Goal: Information Seeking & Learning: Learn about a topic

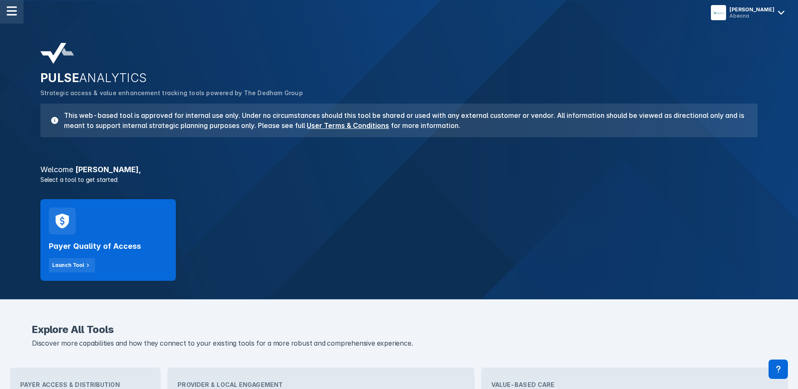
click at [11, 5] on div at bounding box center [12, 12] width 24 height 24
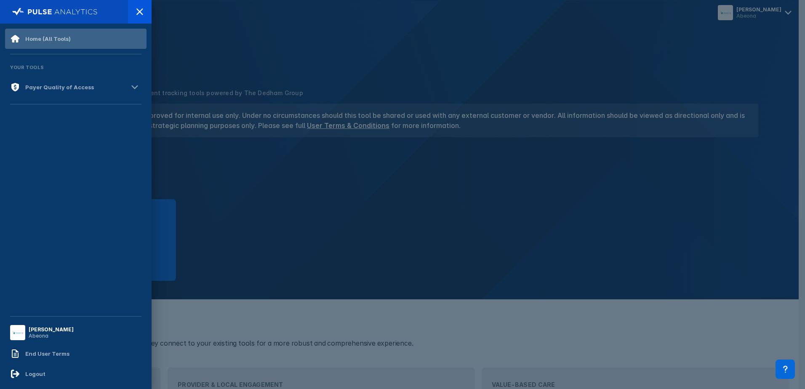
click at [41, 42] on div "Home (All Tools)" at bounding box center [47, 38] width 45 height 7
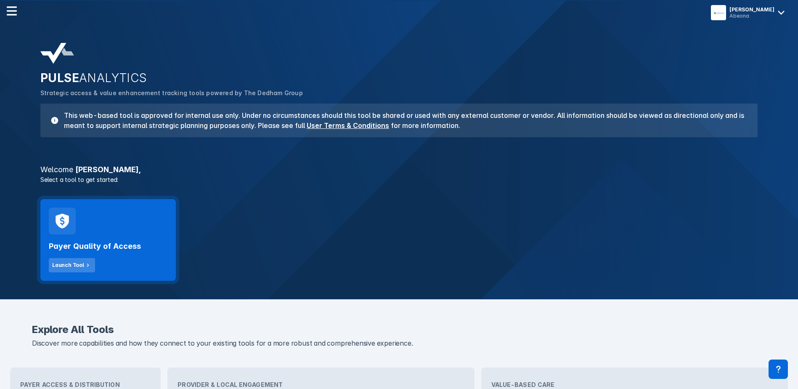
click at [64, 264] on div "Launch Tool" at bounding box center [68, 265] width 32 height 8
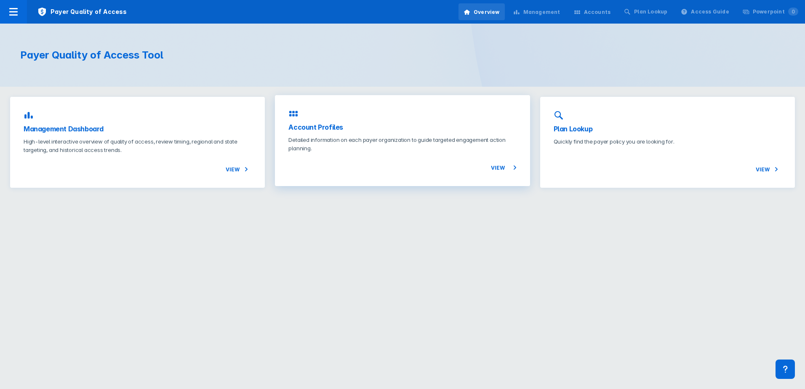
click at [311, 128] on h3 "Account Profiles" at bounding box center [402, 127] width 228 height 10
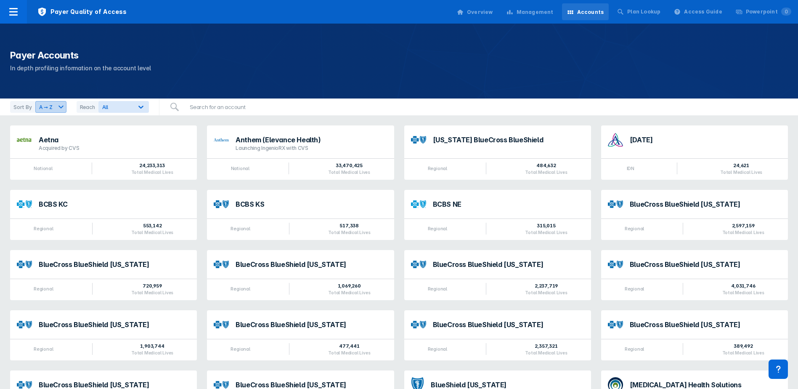
click at [60, 104] on icon at bounding box center [61, 107] width 10 height 10
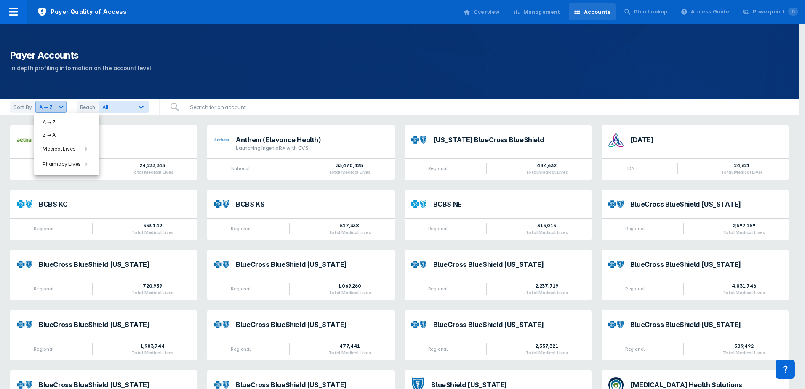
click at [60, 104] on div at bounding box center [402, 194] width 805 height 389
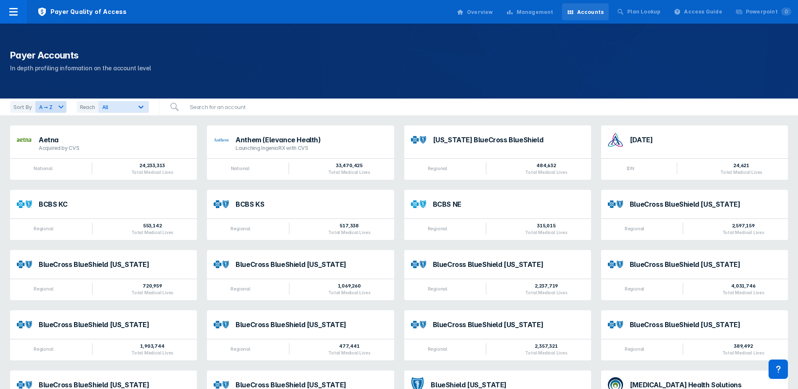
click at [178, 108] on icon at bounding box center [175, 107] width 10 height 10
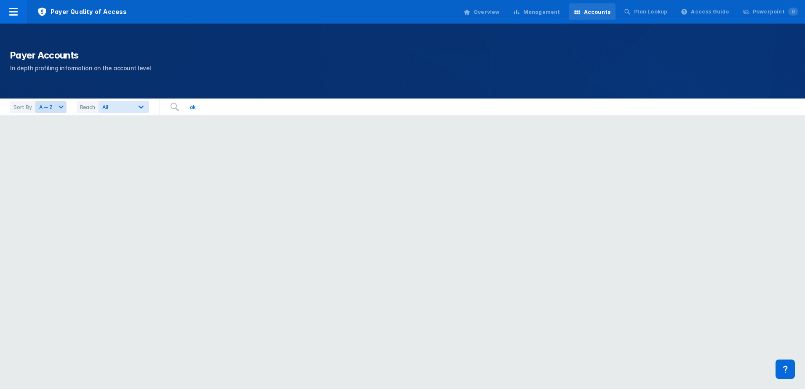
type input "o"
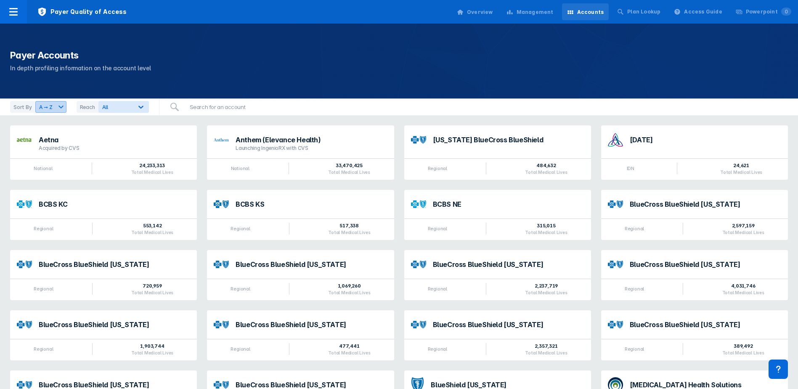
click at [61, 105] on icon at bounding box center [61, 107] width 10 height 10
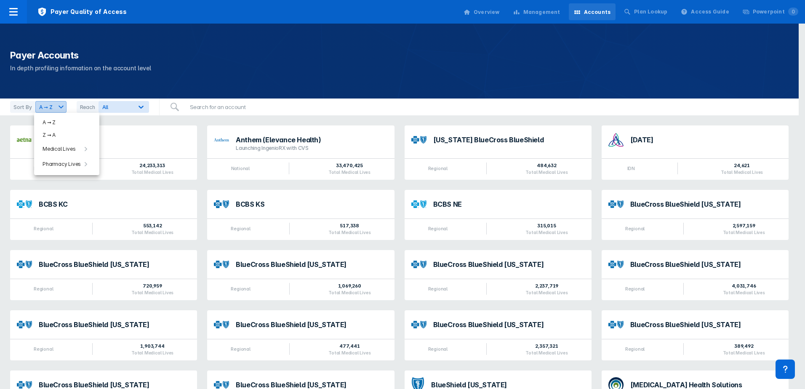
click at [61, 105] on div at bounding box center [402, 194] width 805 height 389
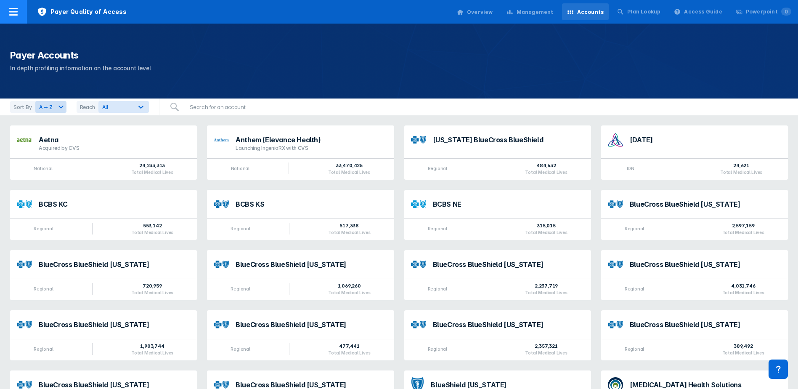
click at [16, 11] on icon at bounding box center [13, 12] width 10 height 10
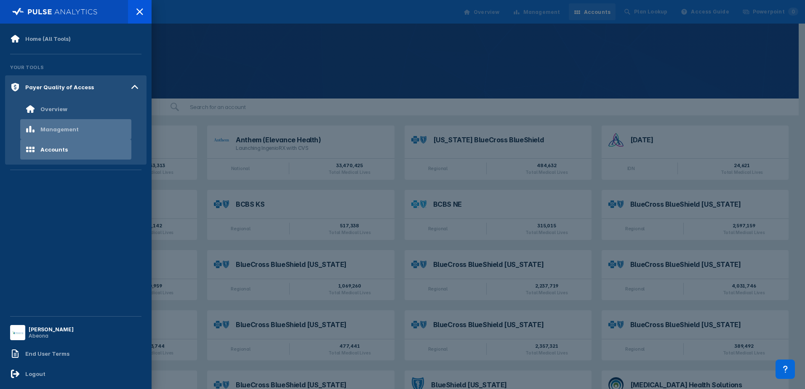
click at [86, 127] on div "Management" at bounding box center [75, 129] width 111 height 20
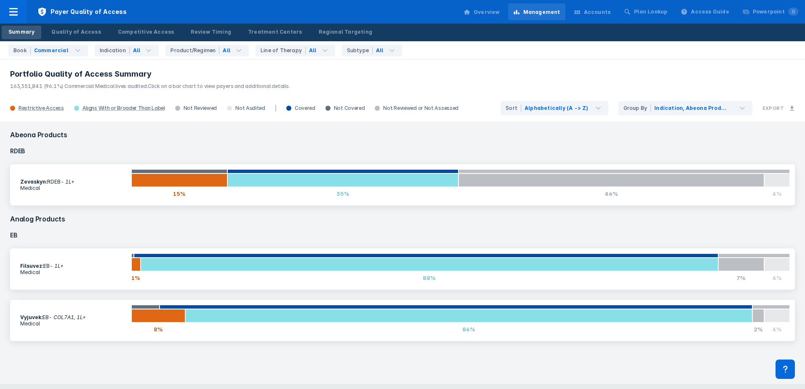
click at [27, 32] on div "Summary" at bounding box center [21, 32] width 26 height 8
click at [16, 13] on icon at bounding box center [13, 12] width 10 height 10
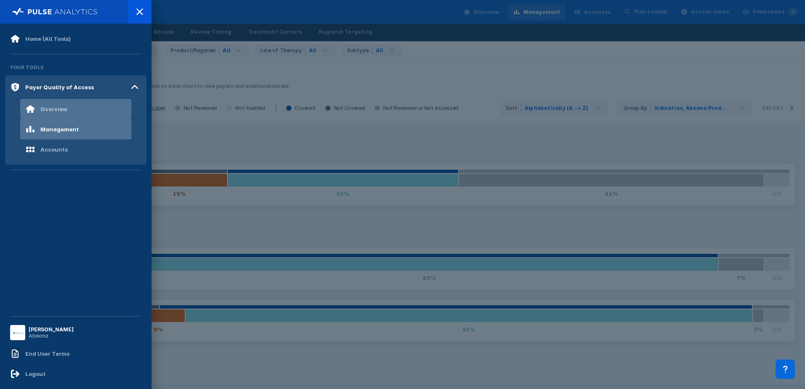
click at [55, 107] on div "Overview" at bounding box center [53, 109] width 27 height 7
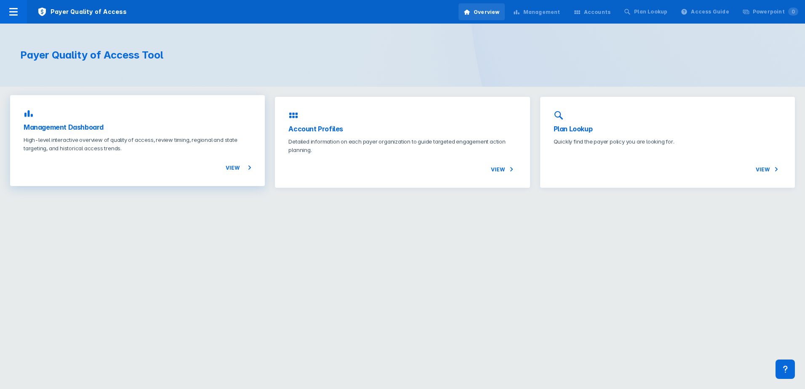
click at [67, 128] on h3 "Management Dashboard" at bounding box center [138, 127] width 228 height 10
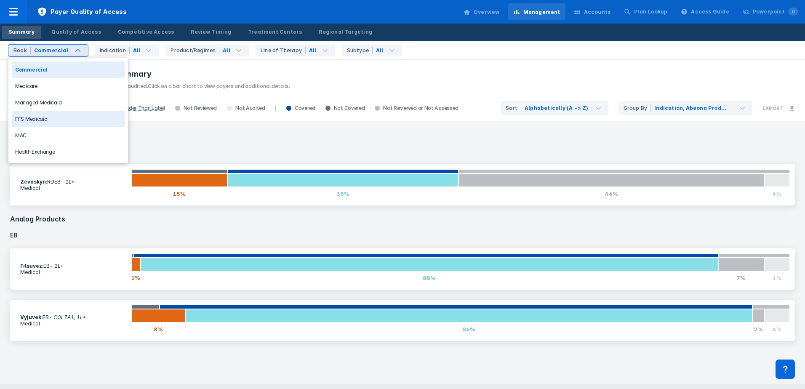
click at [69, 115] on div "FFS Medicaid" at bounding box center [68, 119] width 113 height 16
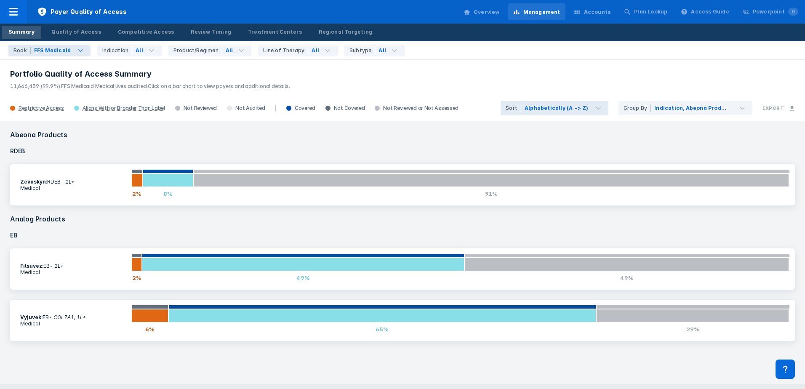
click at [478, 74] on h3 "Portfolio Quality of Access Summary" at bounding box center [402, 74] width 784 height 10
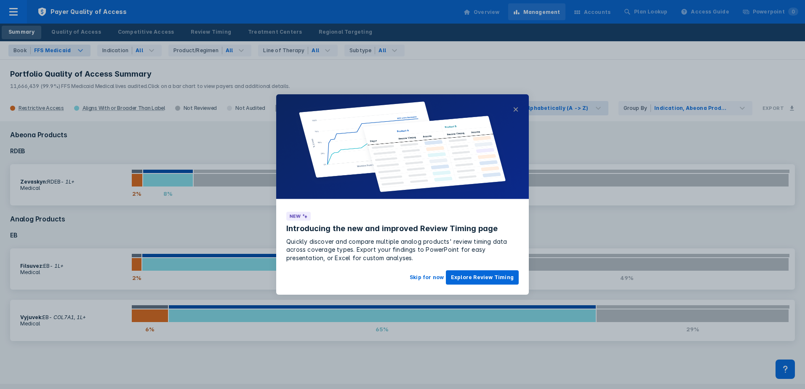
click at [515, 109] on button "×" at bounding box center [516, 109] width 6 height 10
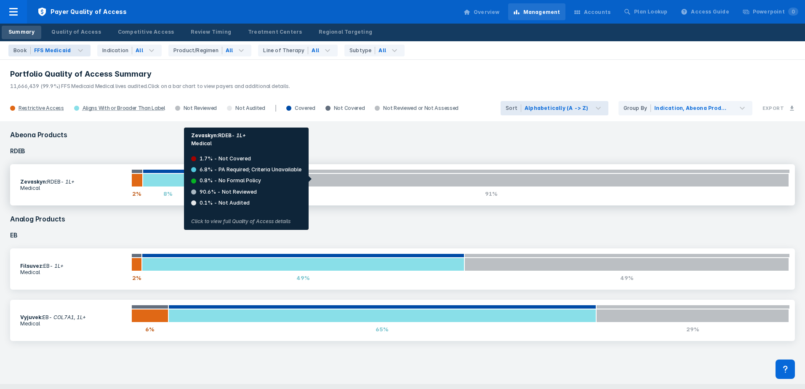
click at [315, 179] on div at bounding box center [491, 179] width 596 height 13
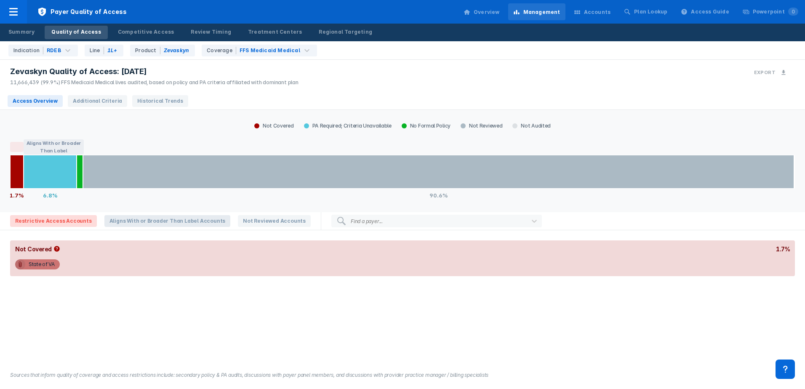
click at [122, 218] on span "Aligns With or Broader Than Label Accounts" at bounding box center [167, 221] width 126 height 12
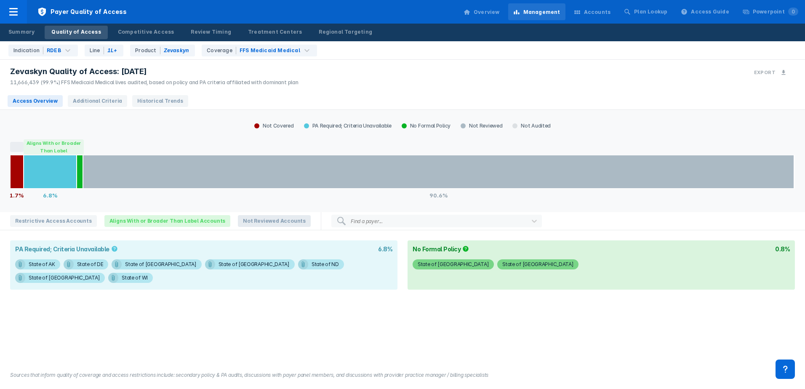
click at [253, 220] on span "Not Reviewed Accounts" at bounding box center [274, 221] width 73 height 12
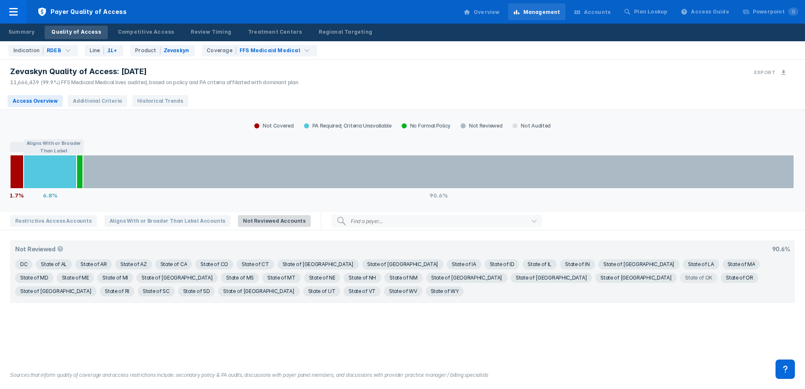
click at [27, 269] on div "State of OK" at bounding box center [23, 264] width 7 height 10
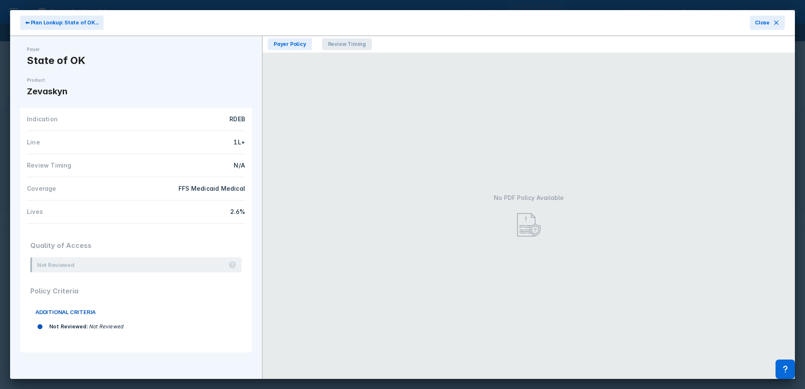
click at [359, 41] on span "Review Timing" at bounding box center [347, 44] width 50 height 12
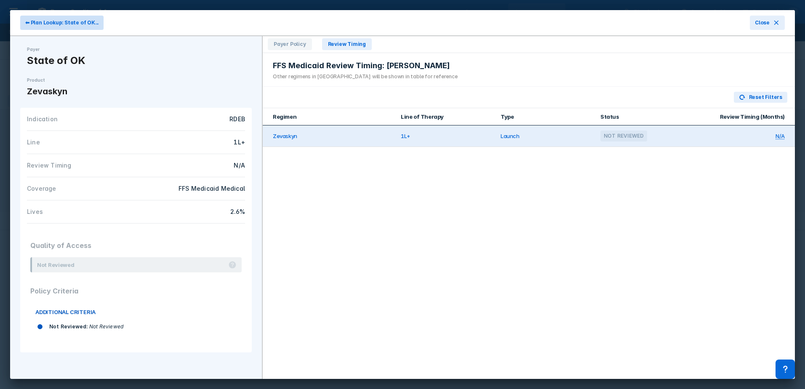
click at [31, 19] on button "⬅ Plan Lookup: State of OK..." at bounding box center [61, 23] width 83 height 14
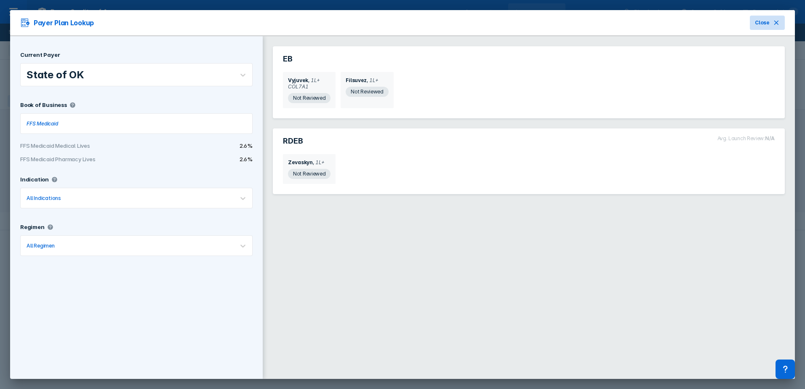
click at [774, 22] on icon at bounding box center [776, 22] width 7 height 7
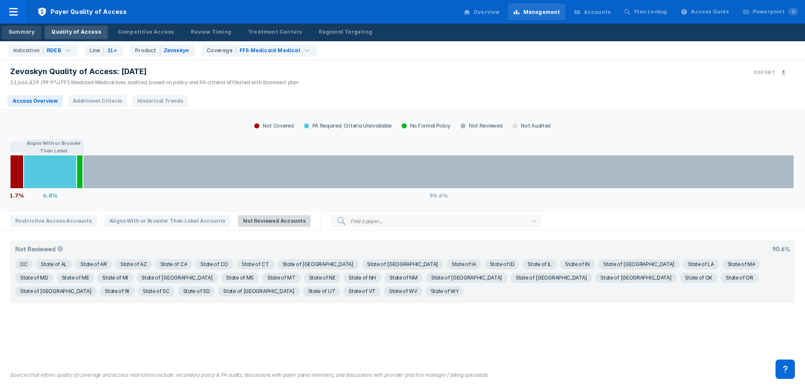
click at [15, 29] on div "Summary" at bounding box center [21, 32] width 26 height 8
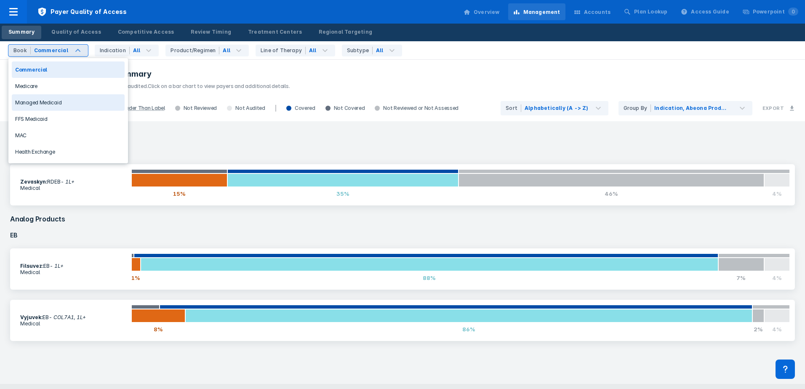
click at [58, 105] on div "Managed Medicaid" at bounding box center [68, 102] width 113 height 16
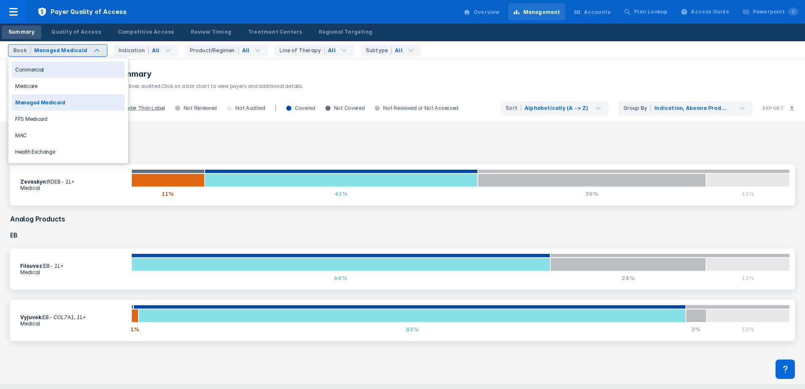
click at [100, 47] on div "Book Managed Medicaid" at bounding box center [57, 51] width 98 height 12
click at [379, 149] on h4 "RDEB" at bounding box center [402, 151] width 794 height 16
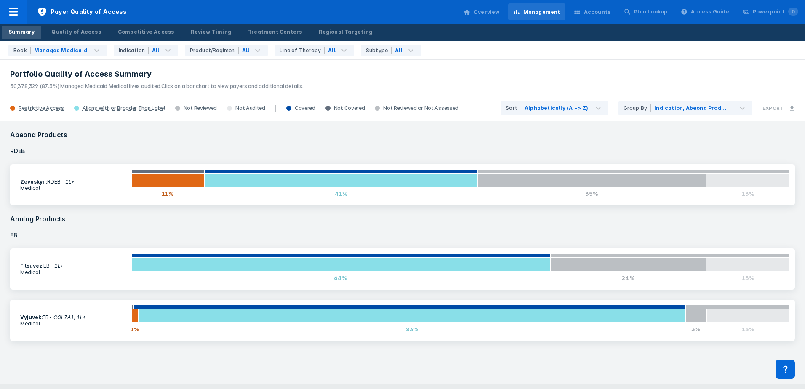
click at [605, 11] on div "Accounts" at bounding box center [597, 12] width 27 height 8
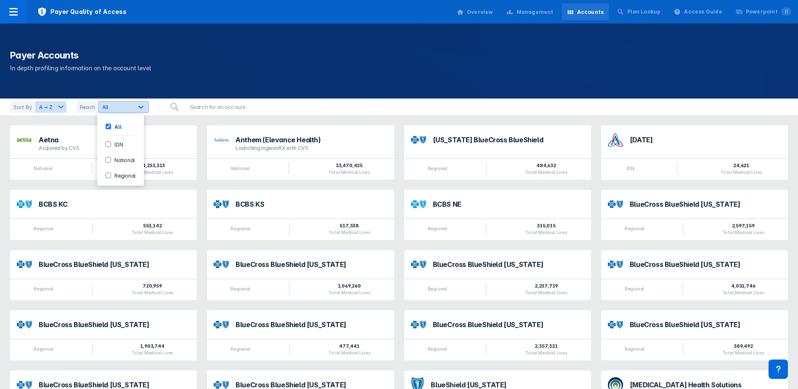
click at [139, 104] on icon at bounding box center [141, 107] width 8 height 8
click at [140, 101] on div at bounding box center [140, 106] width 15 height 15
click at [199, 106] on input "search" at bounding box center [232, 106] width 95 height 17
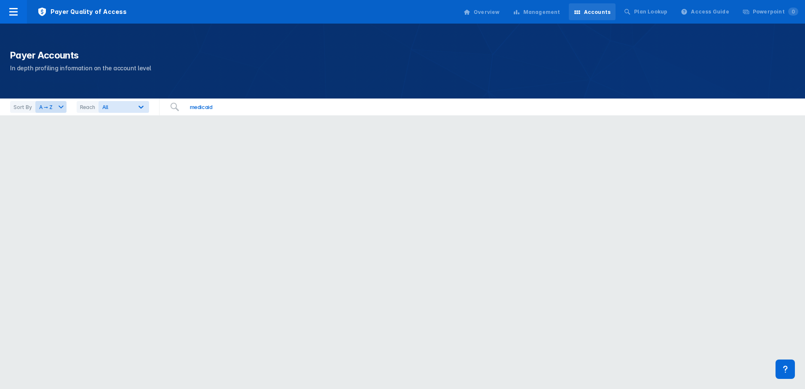
type input "medicaid"
click at [262, 106] on input "medicaid" at bounding box center [232, 106] width 95 height 17
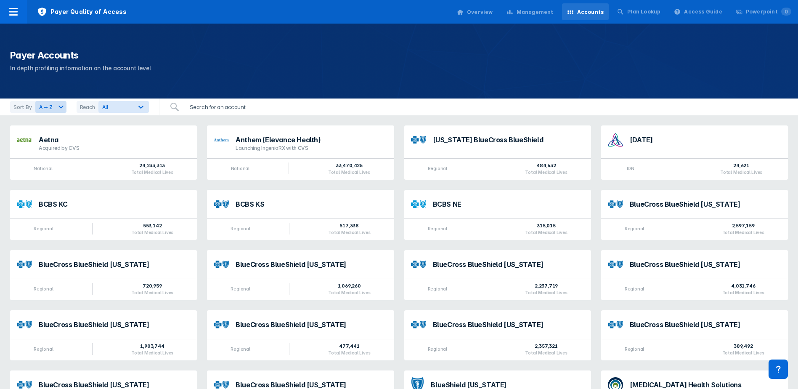
click at [225, 107] on input "search" at bounding box center [232, 106] width 95 height 17
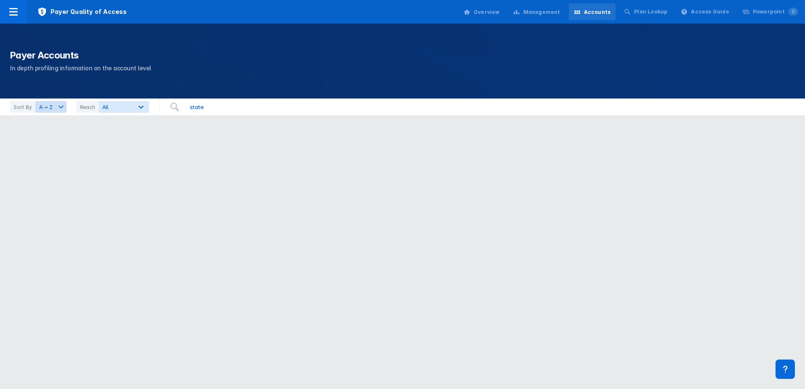
drag, startPoint x: 210, startPoint y: 104, endPoint x: 125, endPoint y: 92, distance: 85.8
click at [125, 93] on div "Payer Accounts In depth profiling information on the account level Sort By A ➞ …" at bounding box center [402, 60] width 805 height 120
drag, startPoint x: 206, startPoint y: 104, endPoint x: 136, endPoint y: 89, distance: 71.5
click at [136, 89] on div "Payer Accounts In depth profiling information on the account level Sort By A ➞ …" at bounding box center [402, 60] width 805 height 120
type input "op"
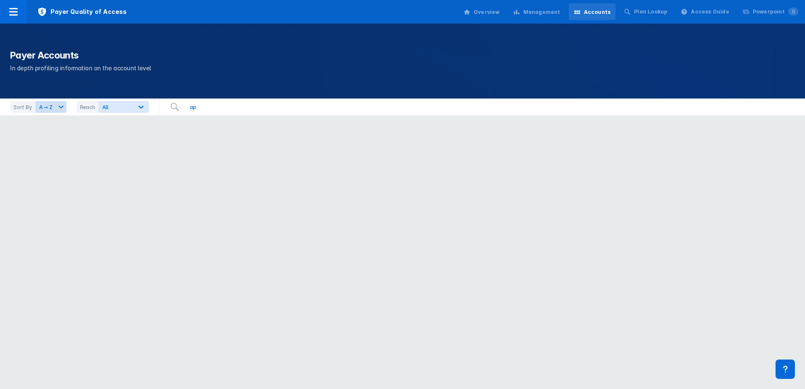
click at [263, 106] on input "op" at bounding box center [232, 106] width 95 height 17
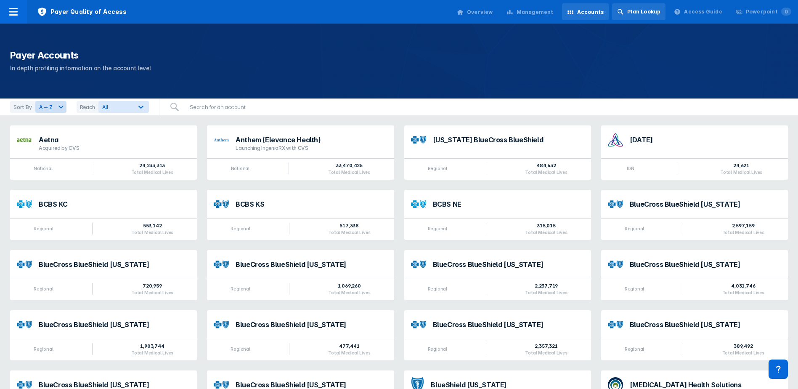
click at [652, 13] on div "Plan Lookup" at bounding box center [643, 12] width 33 height 8
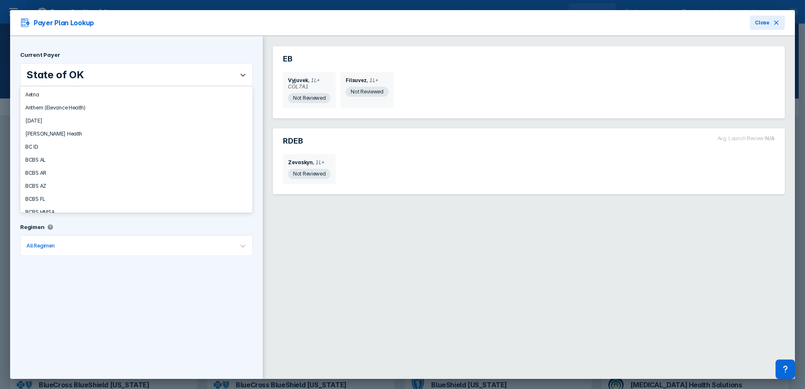
click at [131, 83] on div "State of OK" at bounding box center [127, 75] width 213 height 22
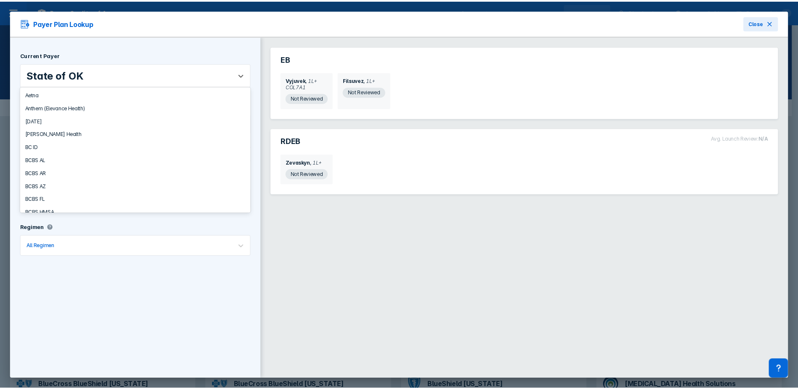
scroll to position [1523, 0]
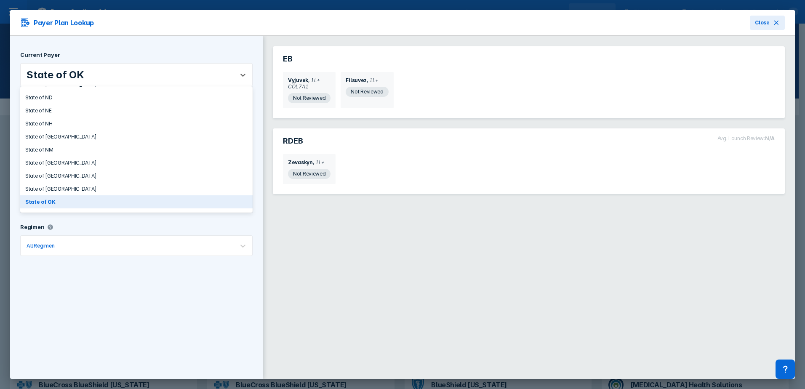
click at [62, 200] on div "State of OK" at bounding box center [136, 201] width 232 height 13
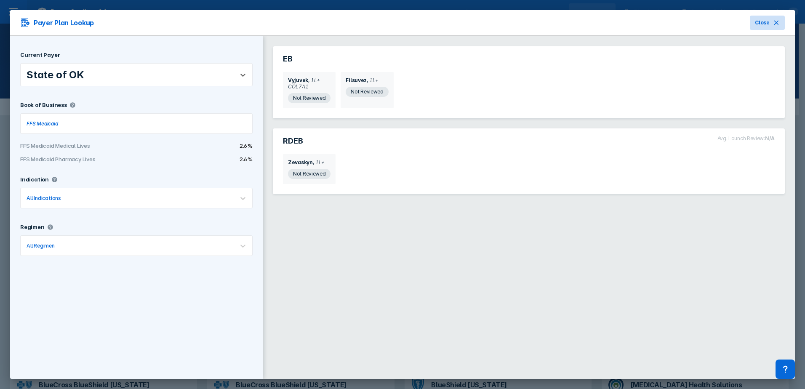
click at [772, 29] on button "Close" at bounding box center [766, 23] width 35 height 14
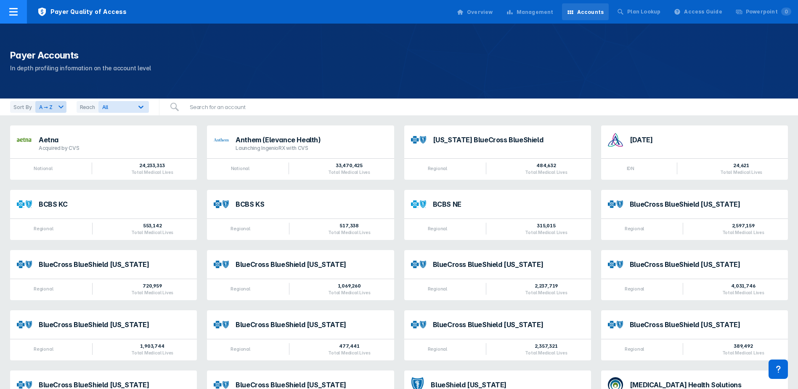
click at [14, 5] on div at bounding box center [13, 12] width 27 height 24
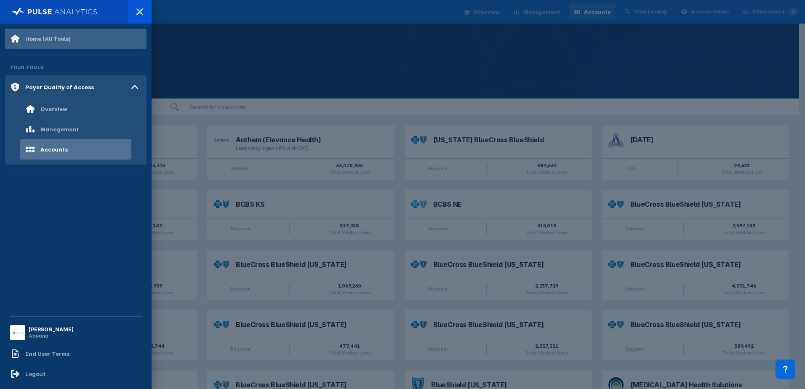
click at [36, 42] on div "Home (All Tools)" at bounding box center [47, 38] width 45 height 7
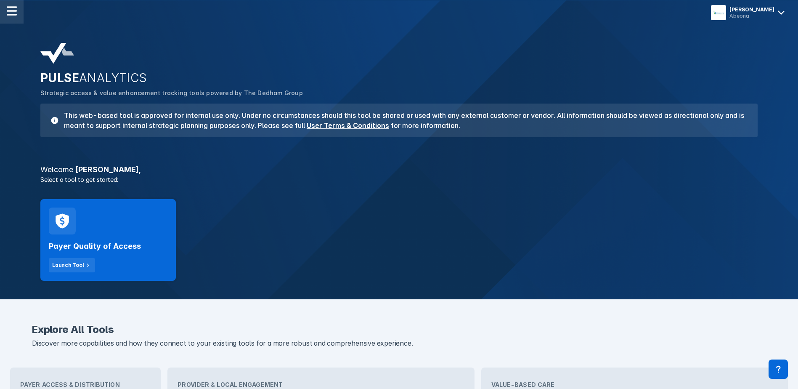
click at [9, 8] on img at bounding box center [12, 11] width 10 height 10
